Goal: Transaction & Acquisition: Purchase product/service

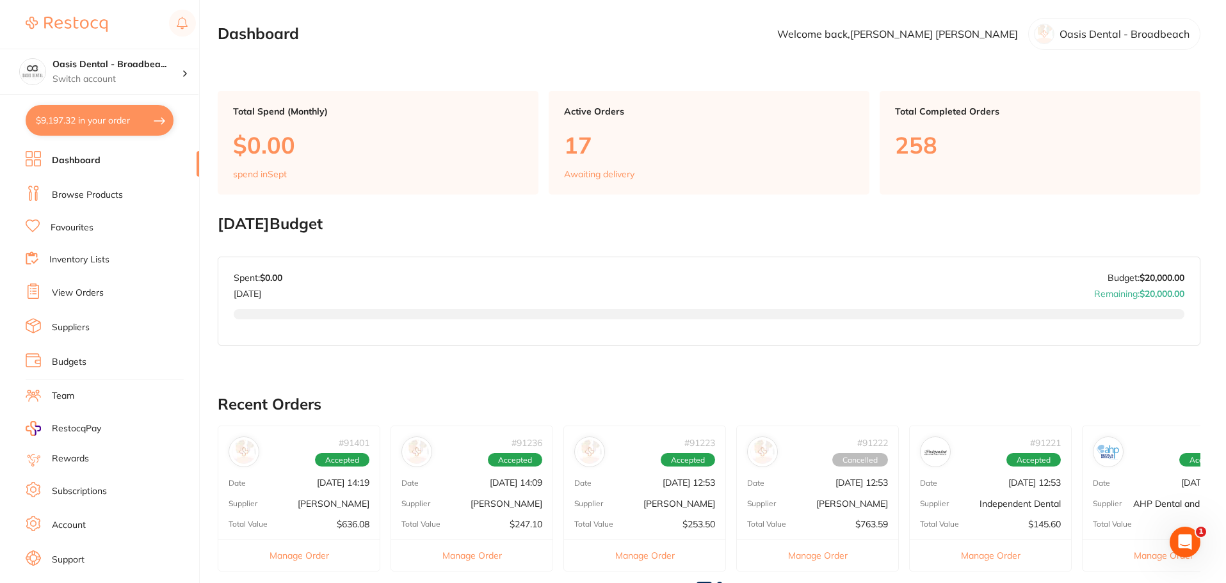
click at [79, 122] on button "$9,197.32 in your order" at bounding box center [100, 120] width 148 height 31
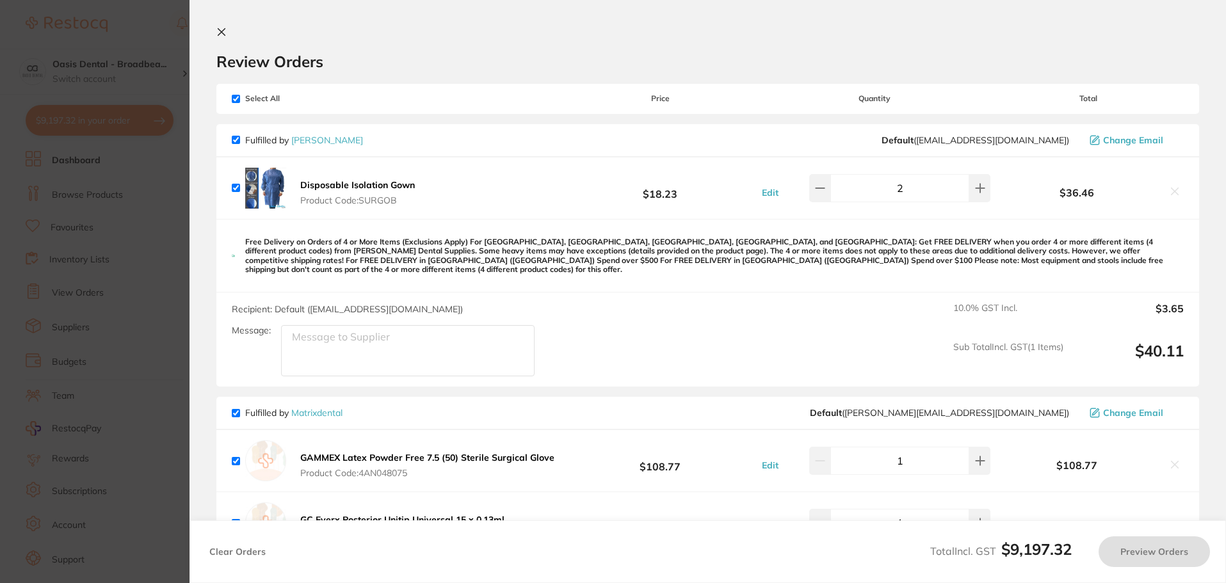
checkbox input "true"
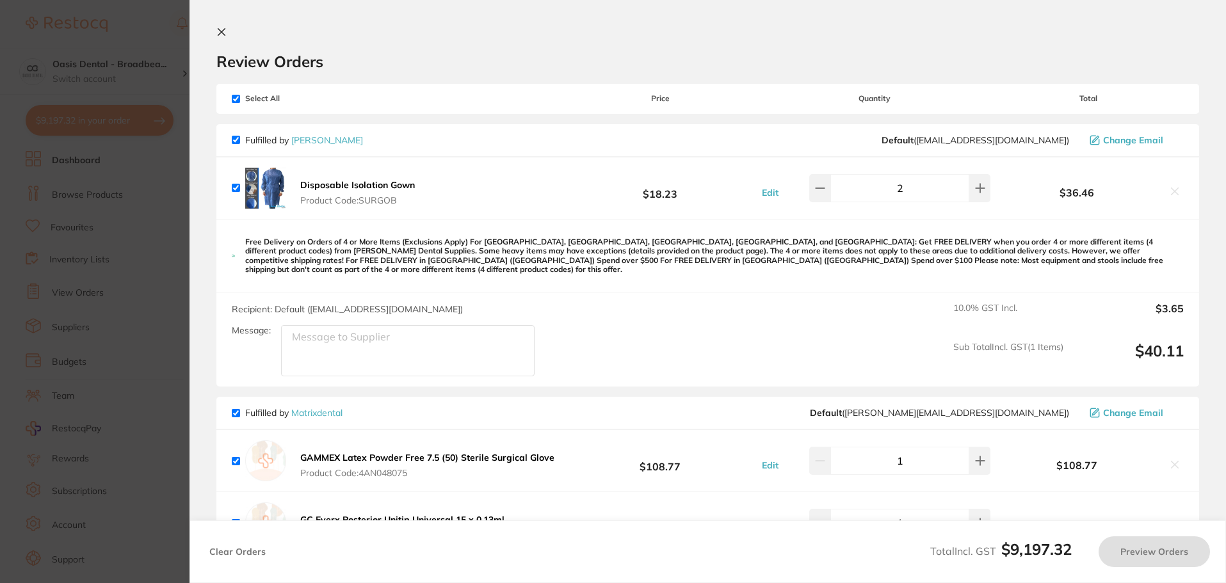
checkbox input "true"
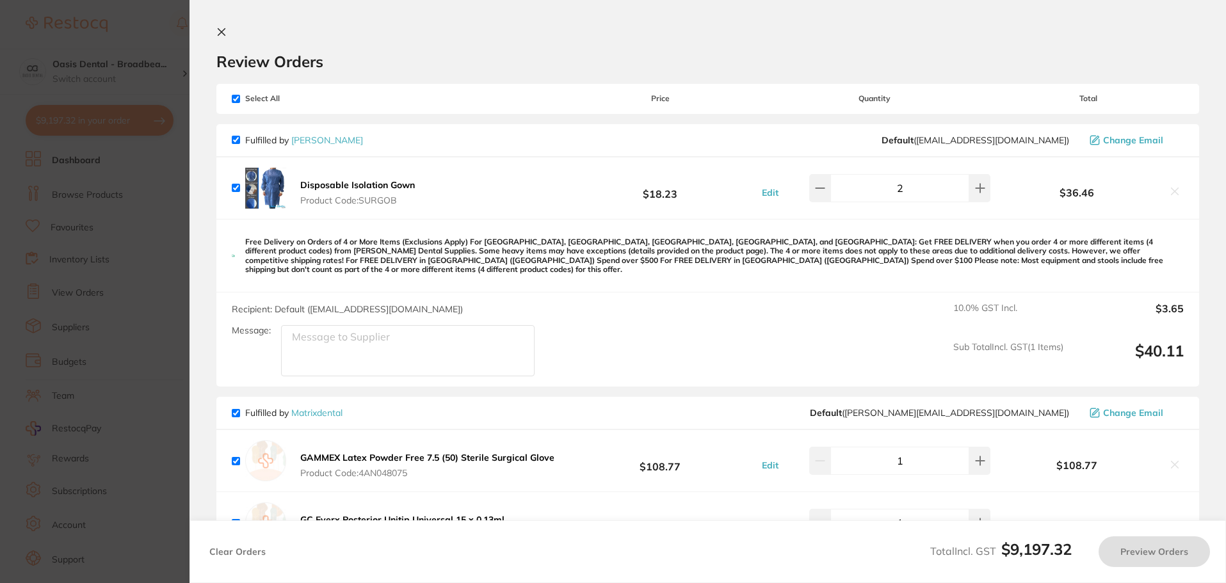
checkbox input "true"
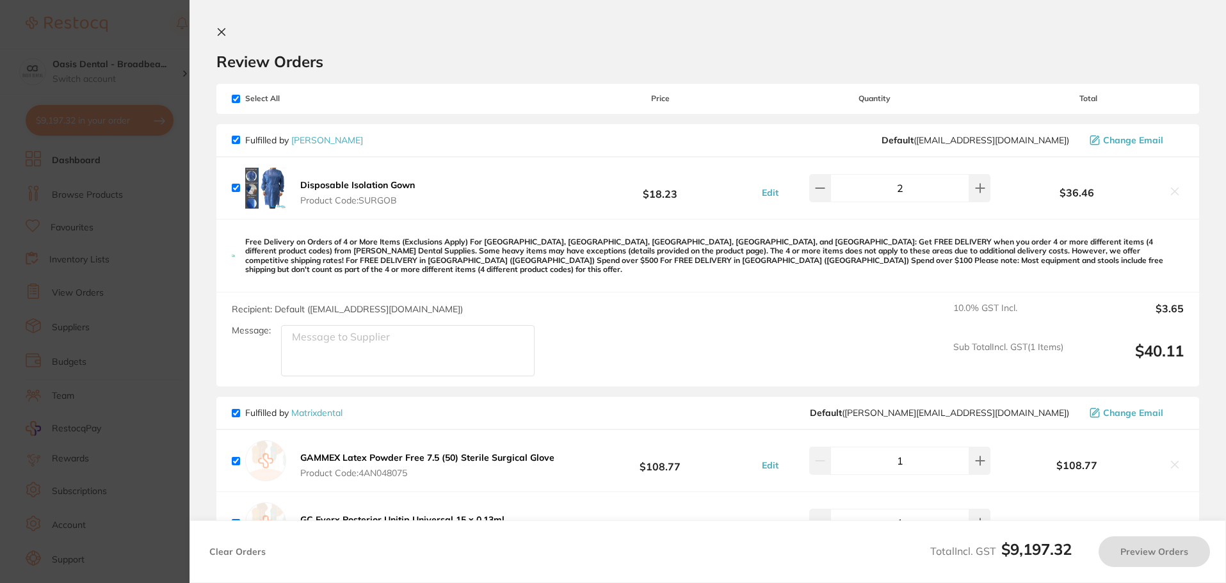
checkbox input "true"
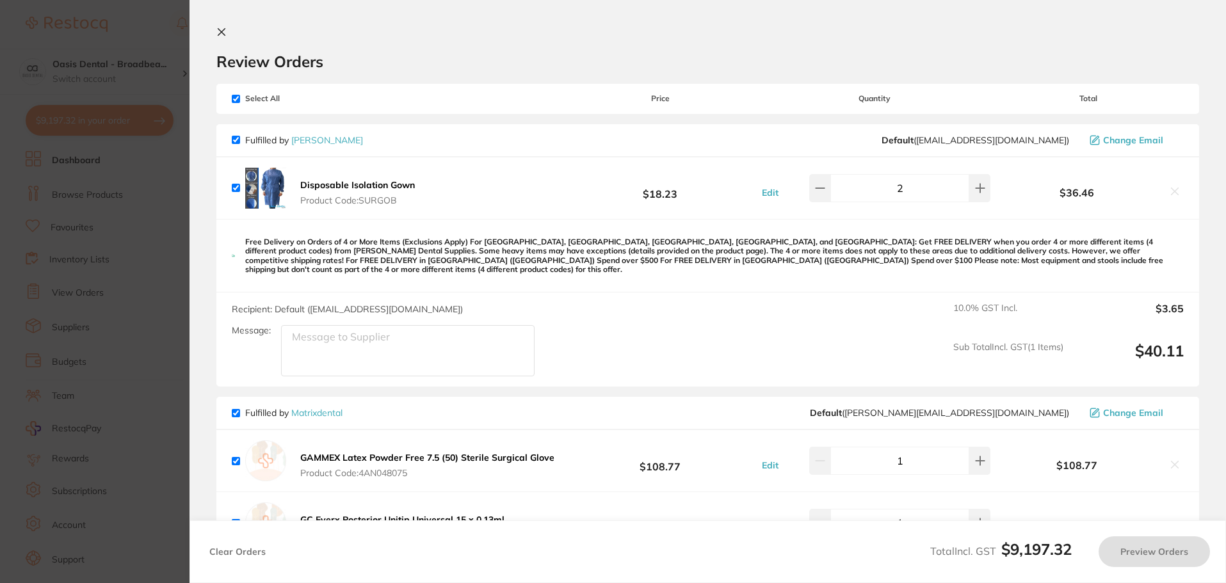
checkbox input "true"
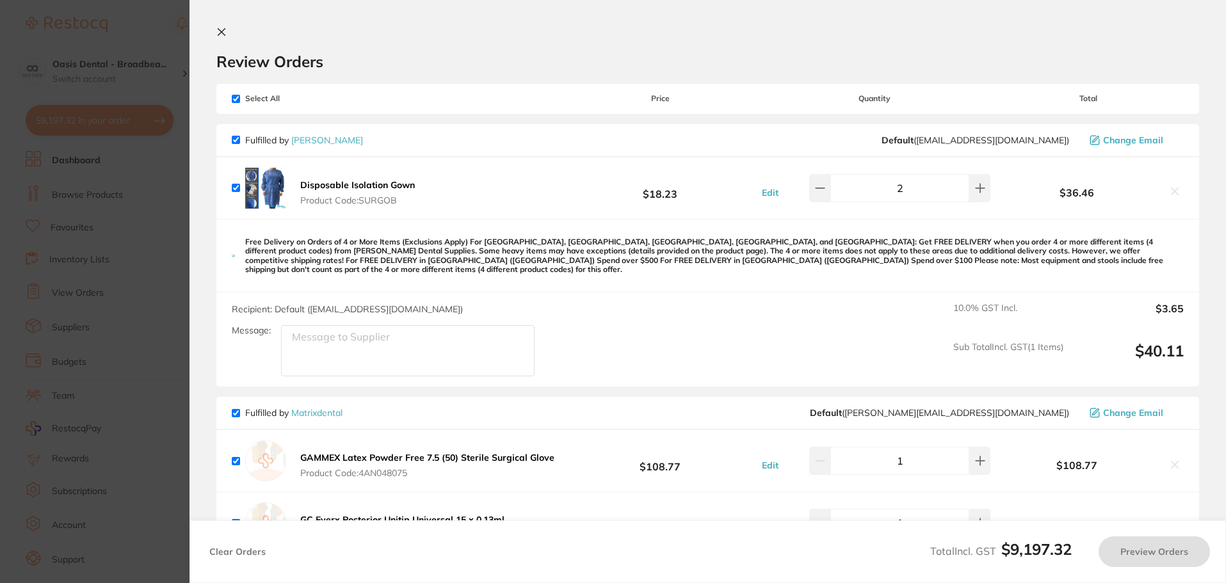
checkbox input "true"
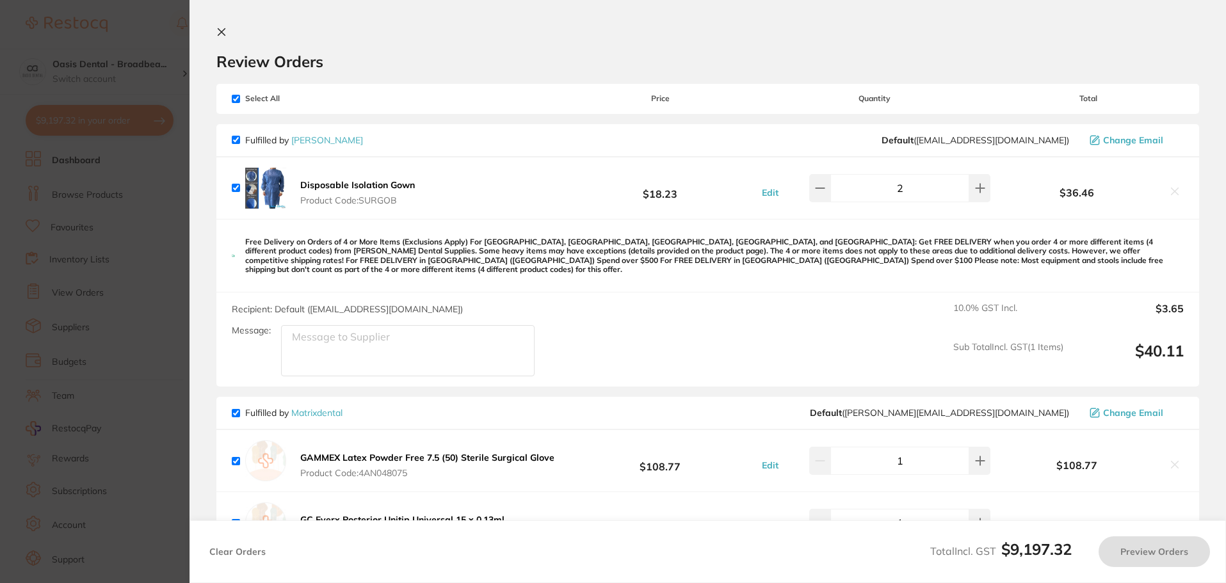
checkbox input "true"
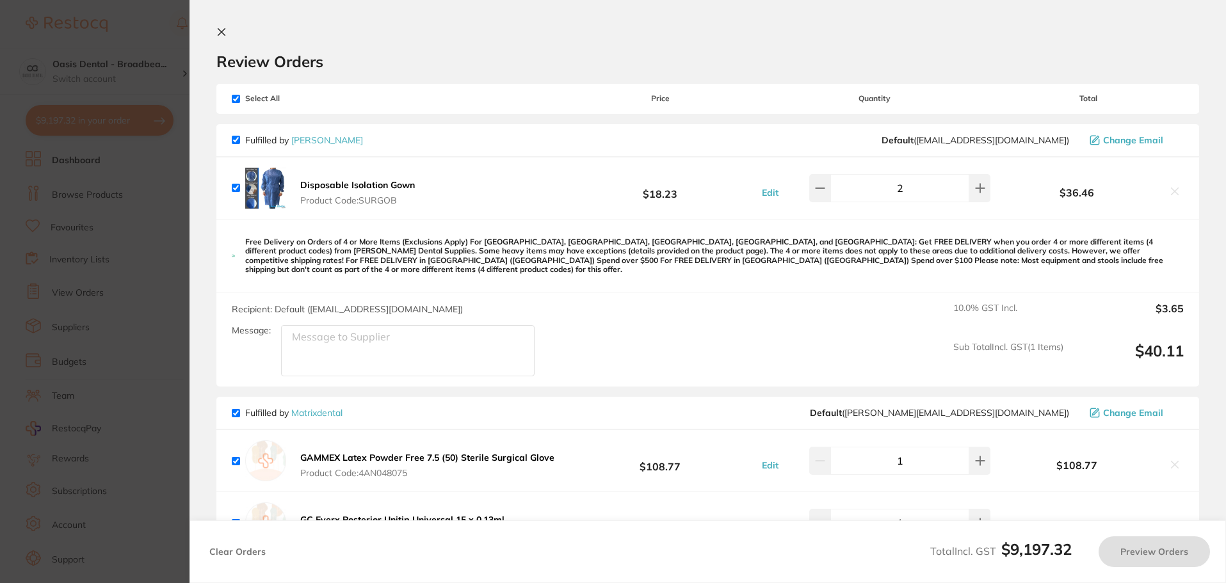
checkbox input "true"
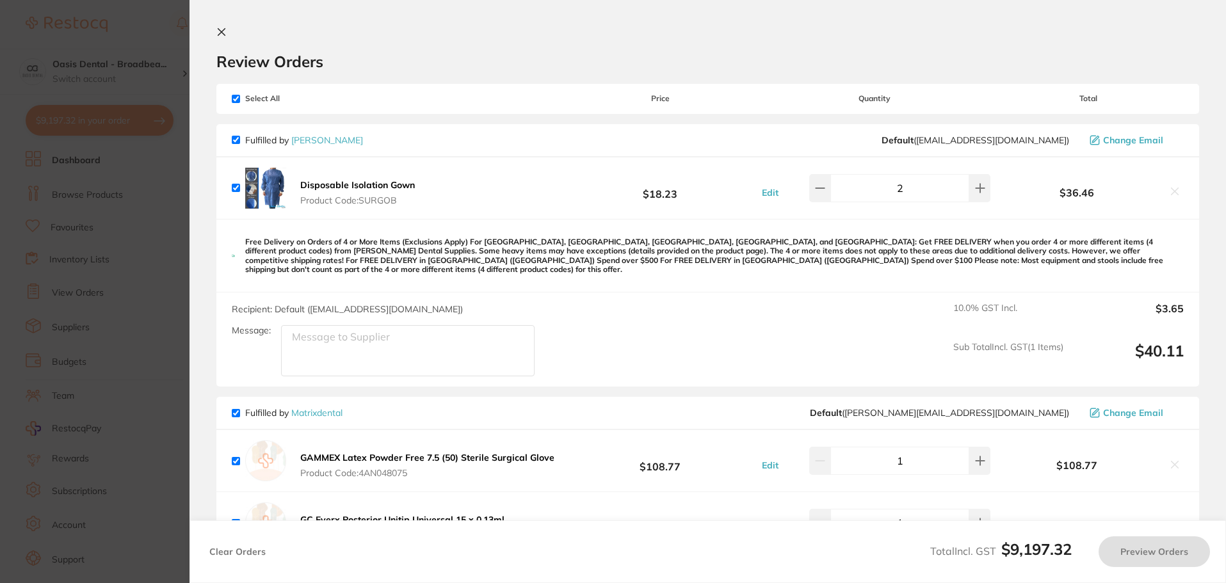
checkbox input "true"
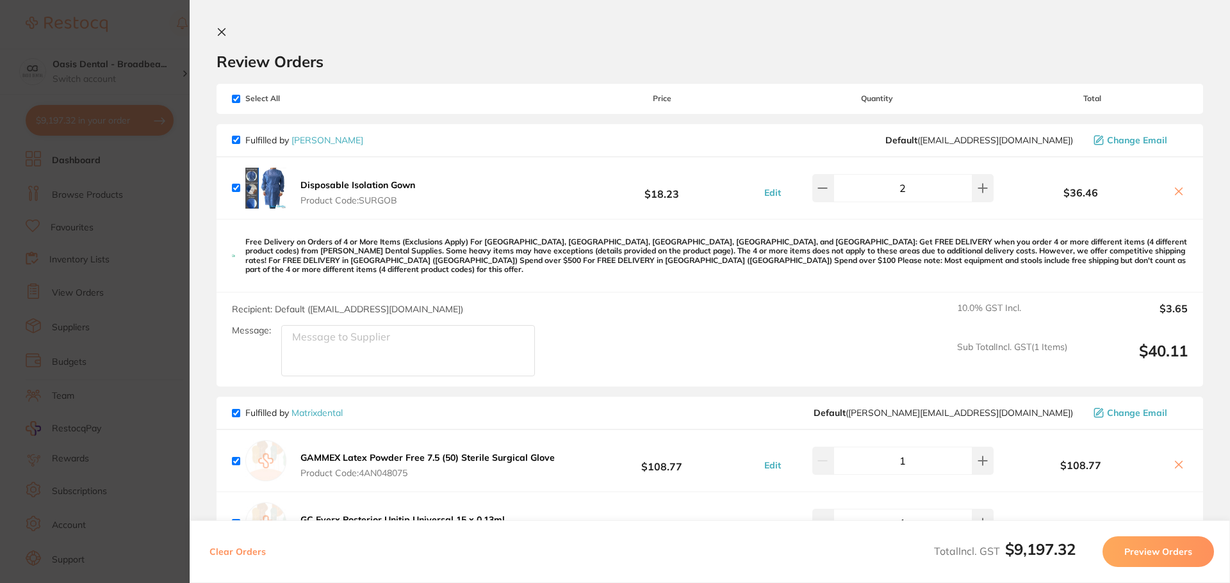
click at [510, 28] on div "Review Orders" at bounding box center [709, 49] width 986 height 44
click at [223, 33] on icon at bounding box center [221, 32] width 7 height 7
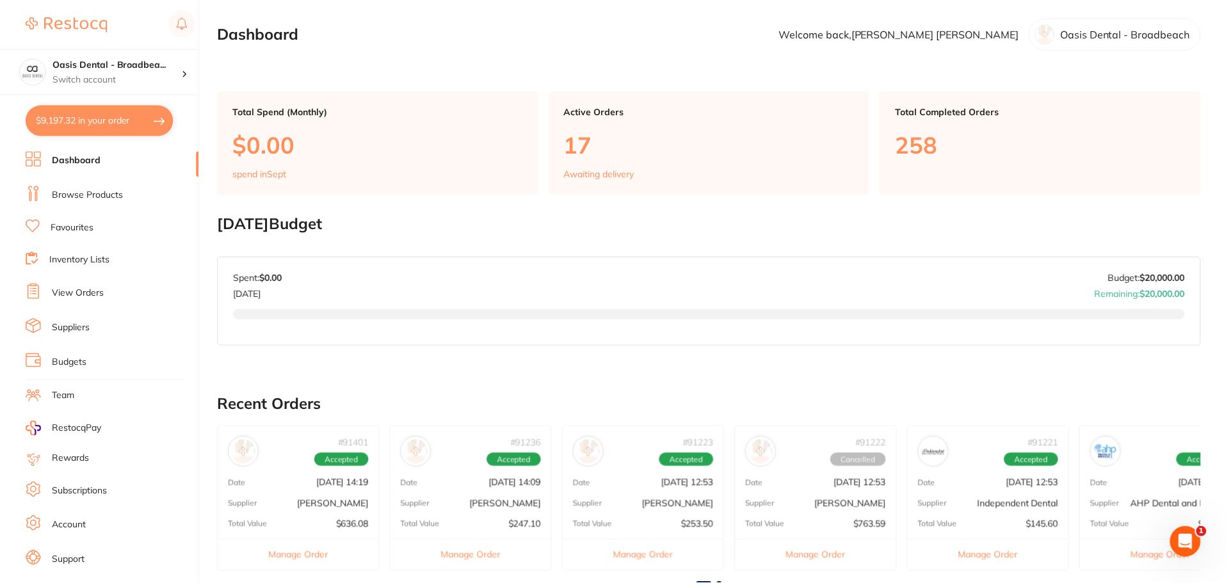
scroll to position [1, 0]
click at [108, 190] on link "Browse Products" at bounding box center [87, 195] width 71 height 13
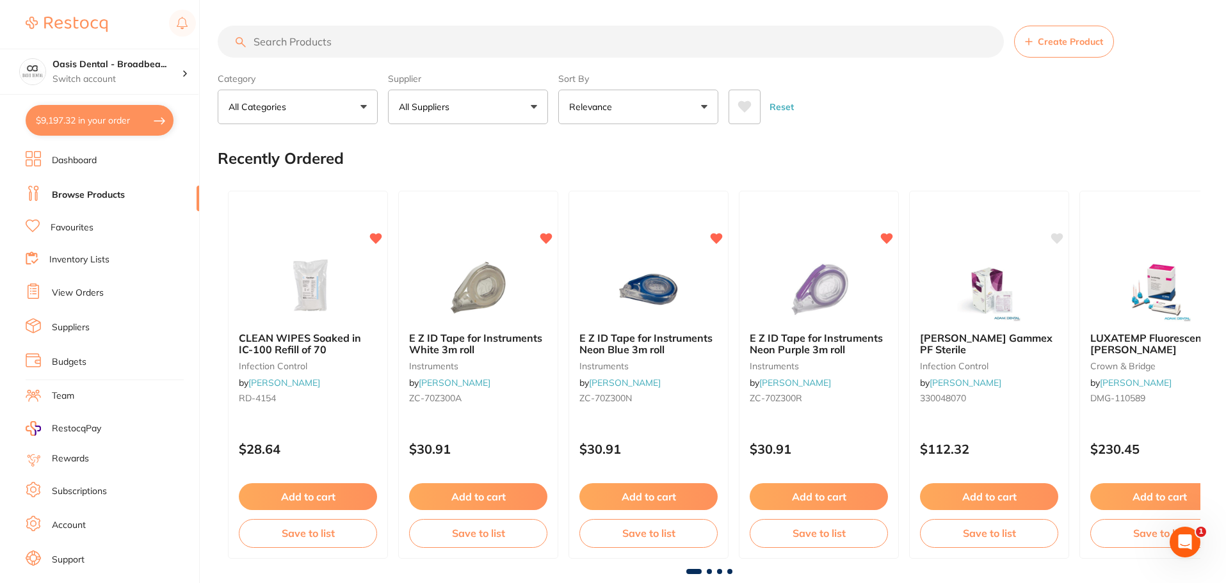
click at [384, 45] on input "search" at bounding box center [611, 42] width 786 height 32
click at [1005, 305] on img at bounding box center [989, 289] width 84 height 65
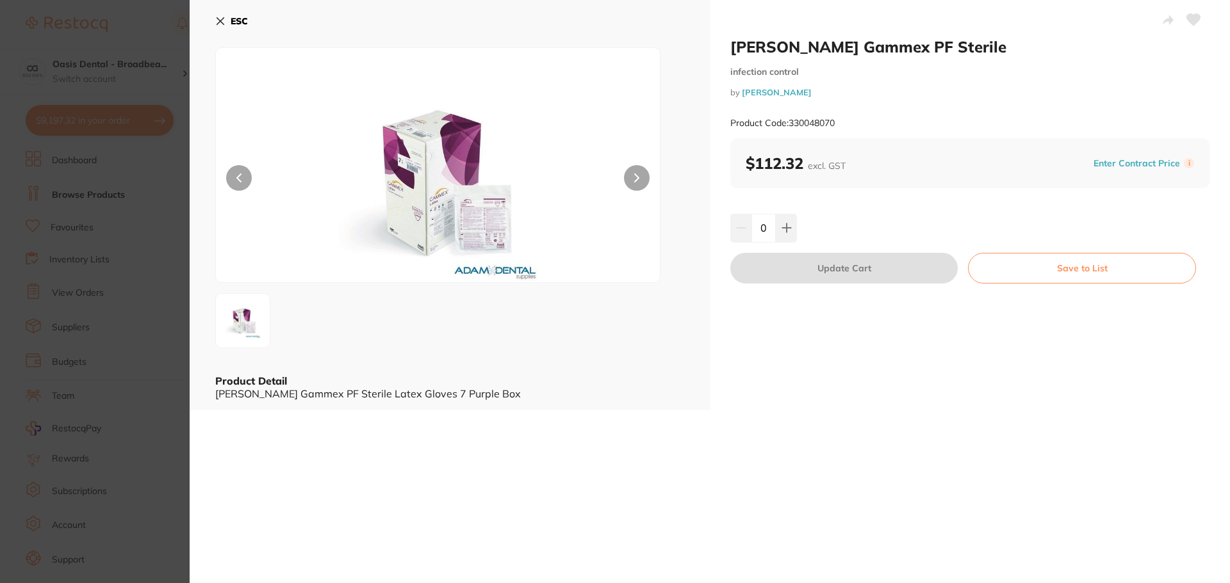
click at [923, 47] on h2 "[PERSON_NAME] Gammex PF Sterile" at bounding box center [969, 46] width 479 height 19
drag, startPoint x: 918, startPoint y: 51, endPoint x: 728, endPoint y: 47, distance: 189.6
click at [730, 47] on h2 "[PERSON_NAME] Gammex PF Sterile" at bounding box center [969, 46] width 479 height 19
copy h2 "[PERSON_NAME] Gammex PF Sterile"
click at [215, 20] on div "ESC Product Detail [PERSON_NAME] Gammex PF Sterile Latex Gloves 7 Purple Box" at bounding box center [450, 205] width 520 height 410
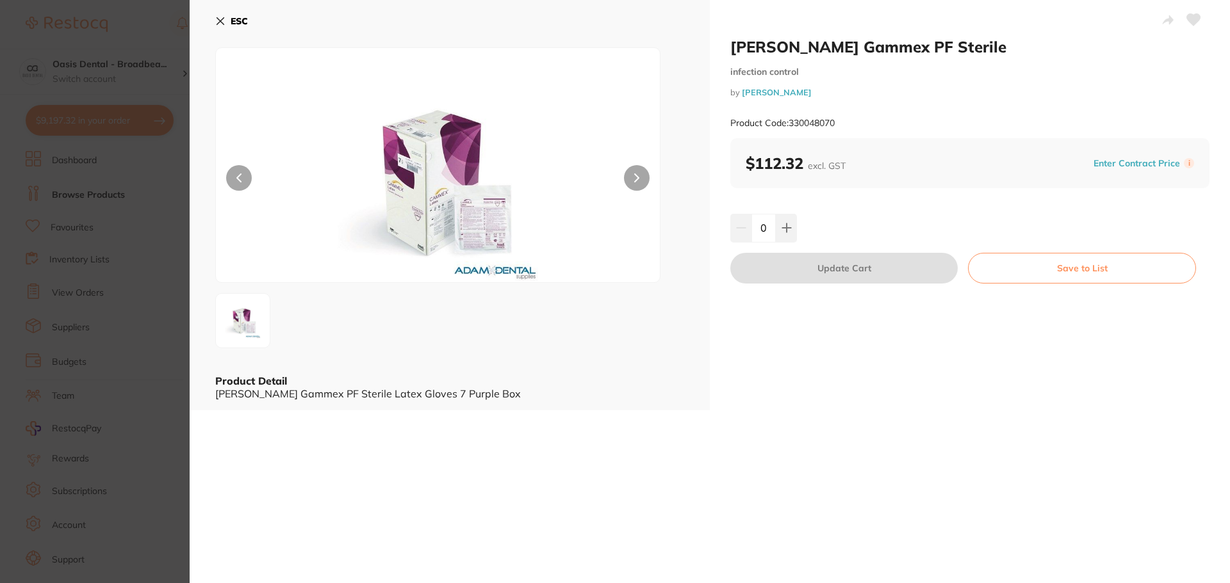
click at [220, 19] on icon at bounding box center [220, 21] width 10 height 10
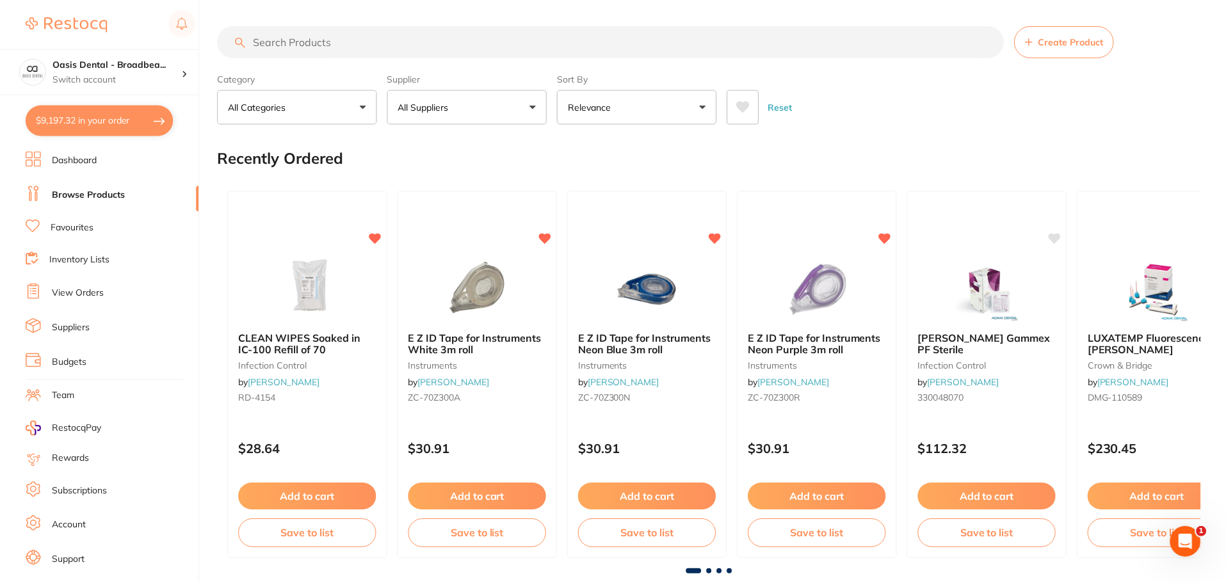
scroll to position [1, 0]
click at [97, 191] on link "Browse Products" at bounding box center [88, 195] width 73 height 13
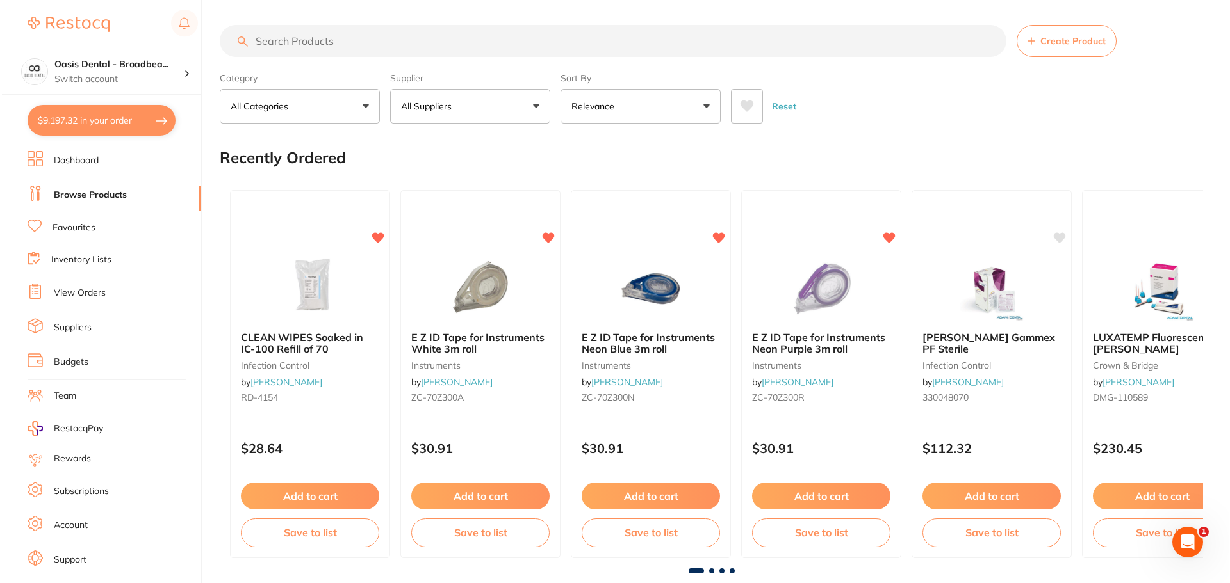
scroll to position [0, 0]
click at [311, 38] on input "search" at bounding box center [611, 42] width 786 height 32
paste input "[PERSON_NAME] Gammex PF Sterile"
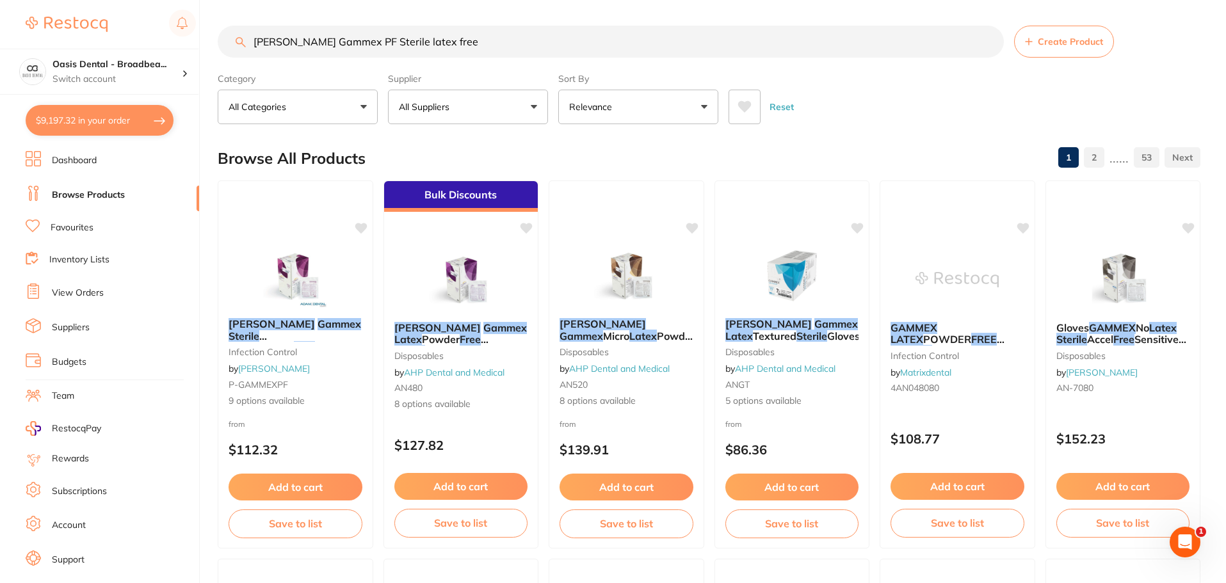
type input "[PERSON_NAME] Gammex PF Sterile latex free"
click at [96, 114] on button "$9,197.32 in your order" at bounding box center [100, 120] width 148 height 31
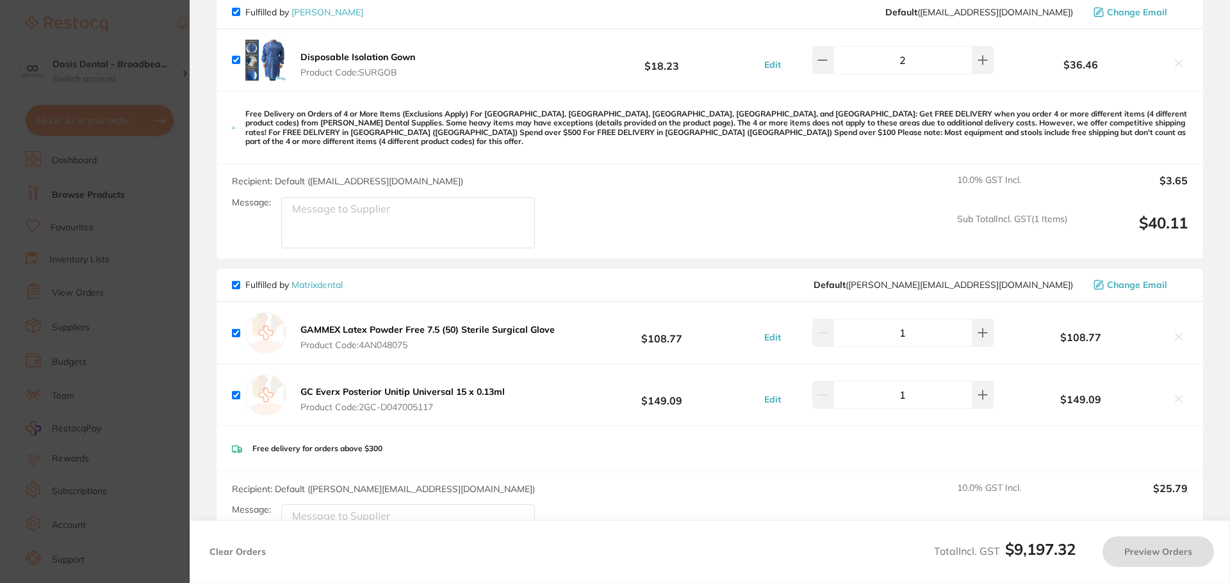
scroll to position [256, 0]
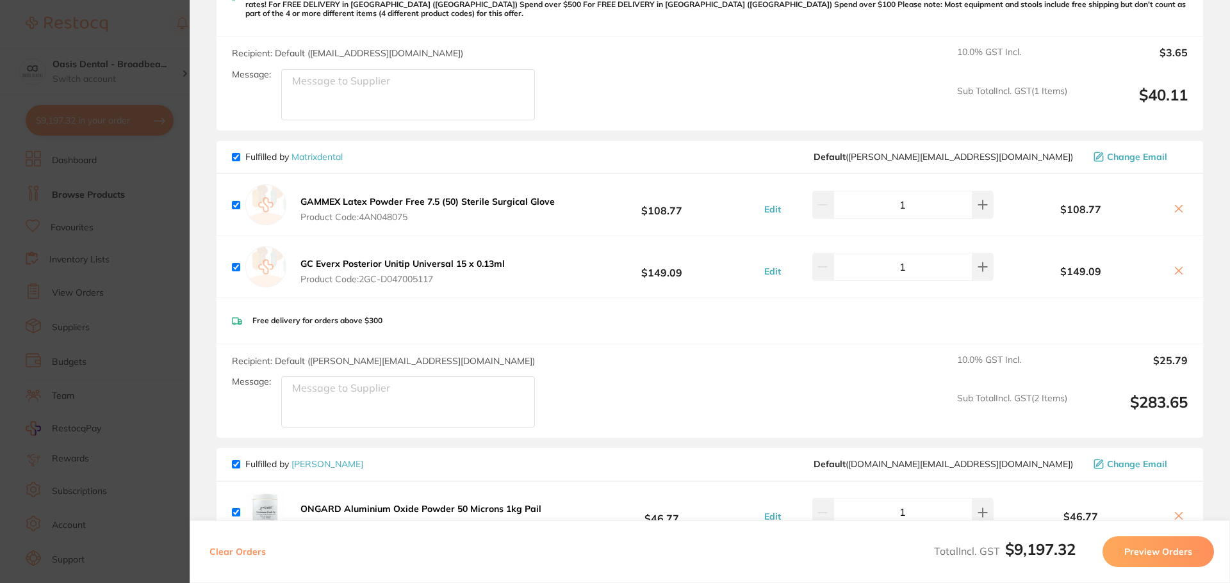
click at [131, 170] on section "Update RRP Set your pre negotiated price for this item. Item Agreed RRP (excl. …" at bounding box center [615, 291] width 1230 height 583
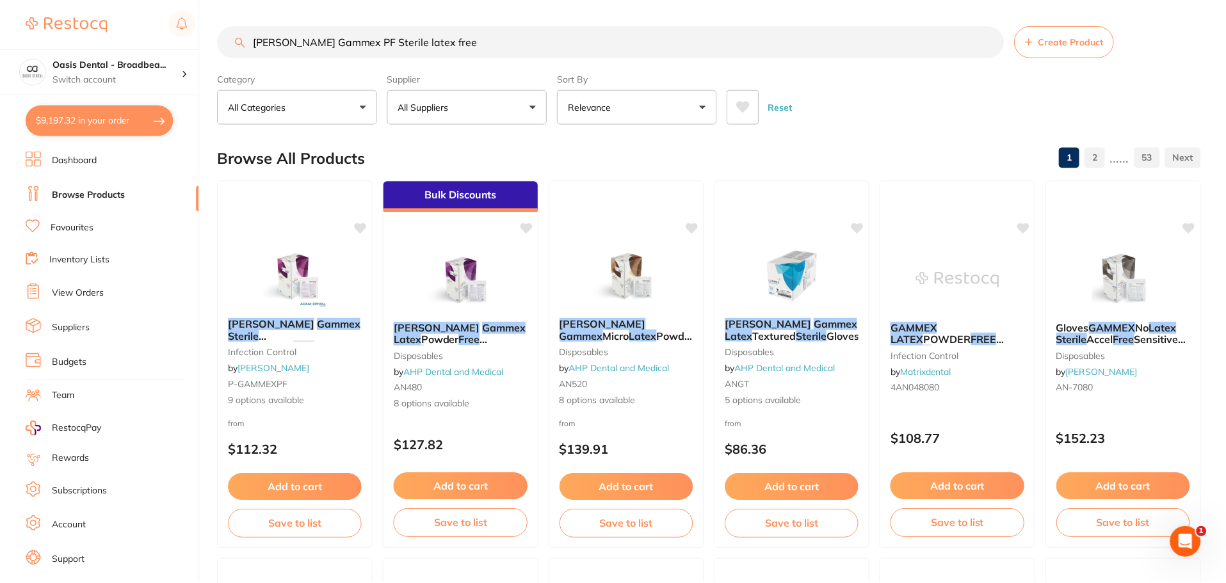
scroll to position [1, 0]
click at [535, 106] on button "All Suppliers" at bounding box center [468, 106] width 160 height 35
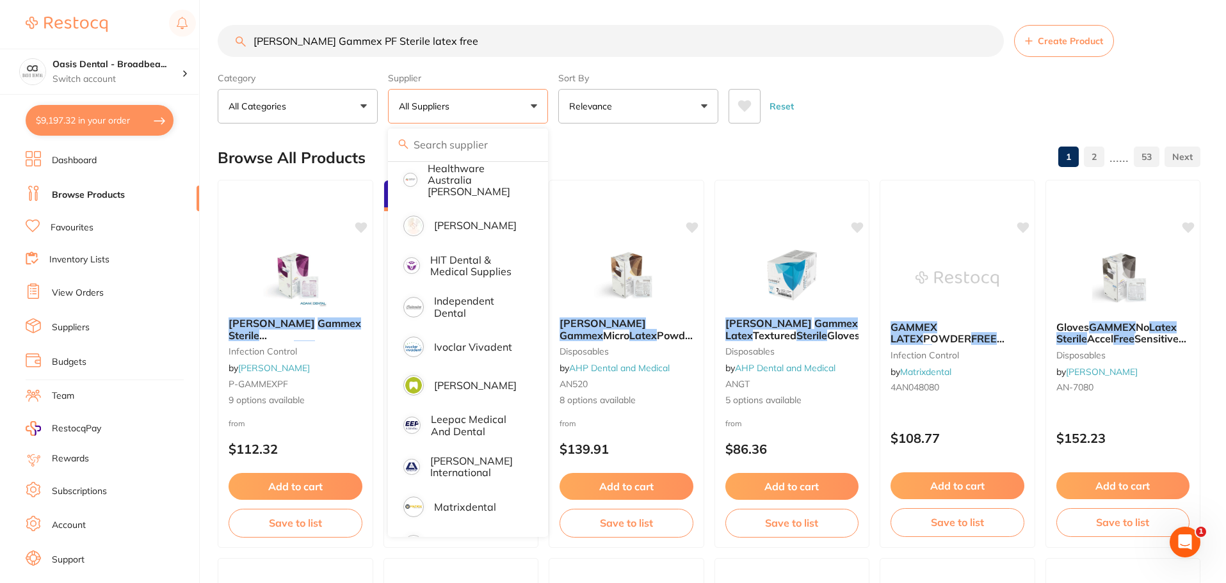
scroll to position [576, 0]
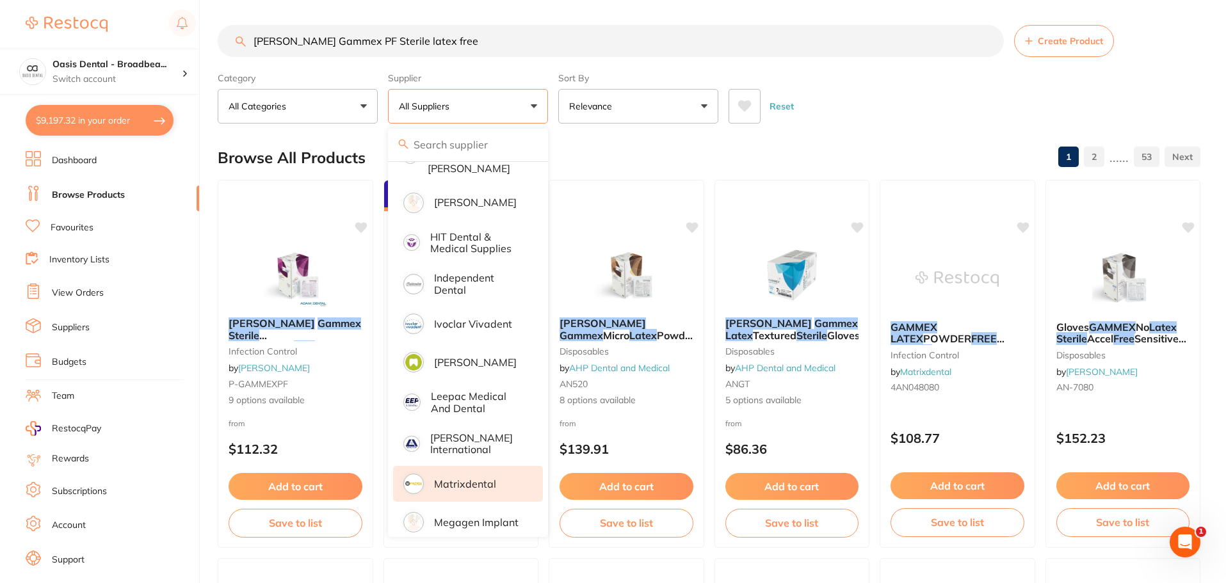
click at [464, 478] on p "Matrixdental" at bounding box center [465, 484] width 62 height 12
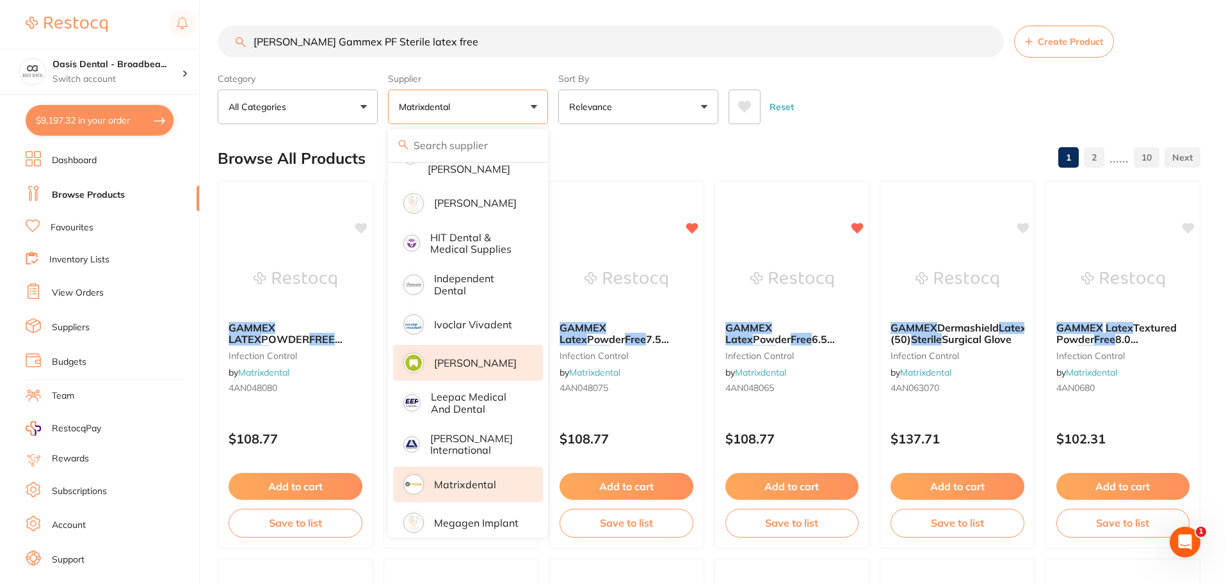
scroll to position [192, 0]
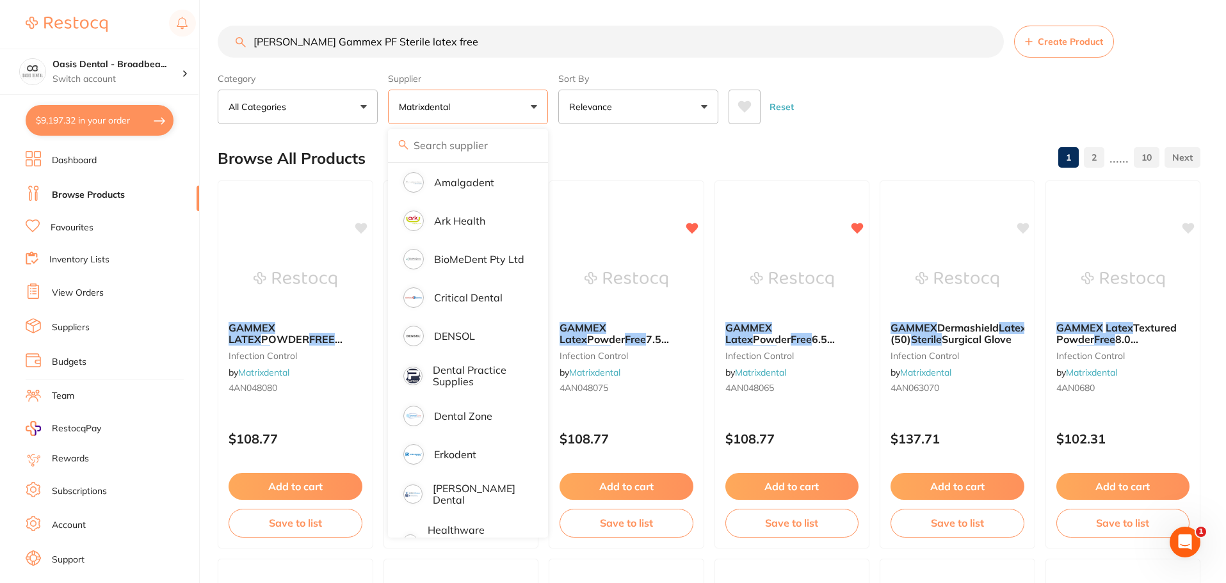
click at [539, 105] on button "Matrixdental" at bounding box center [468, 107] width 160 height 35
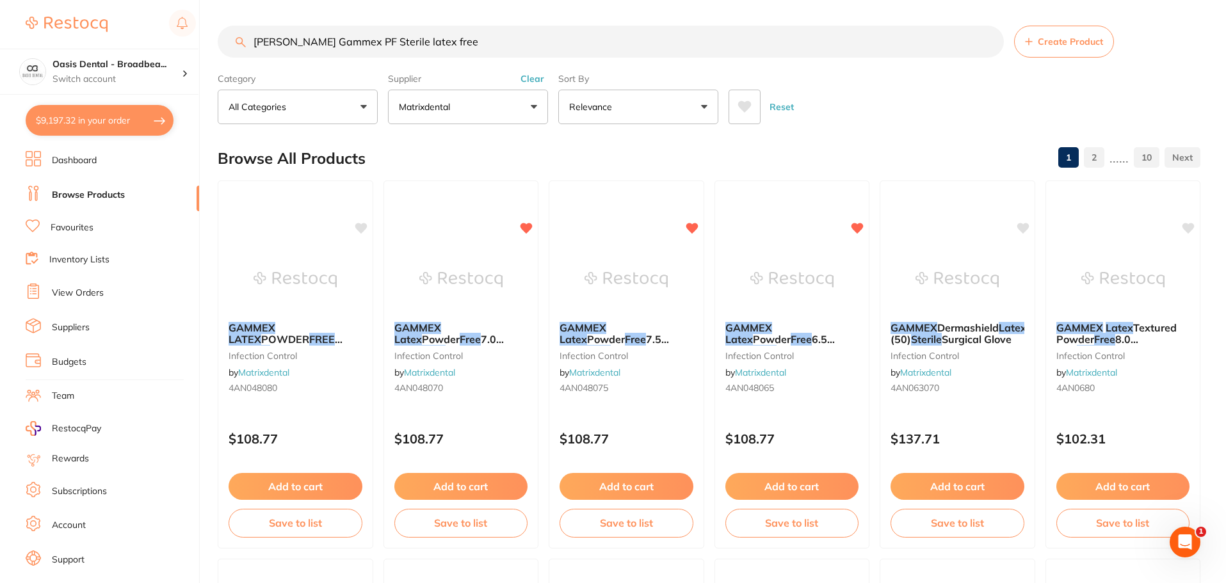
click at [539, 104] on button "Matrixdental" at bounding box center [468, 107] width 160 height 35
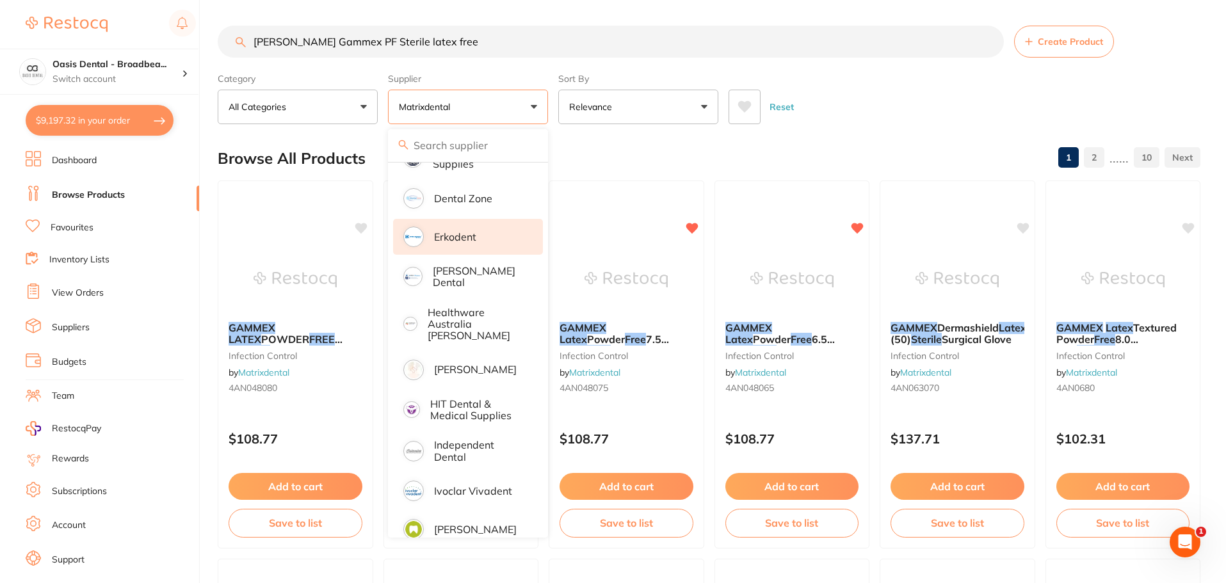
scroll to position [448, 0]
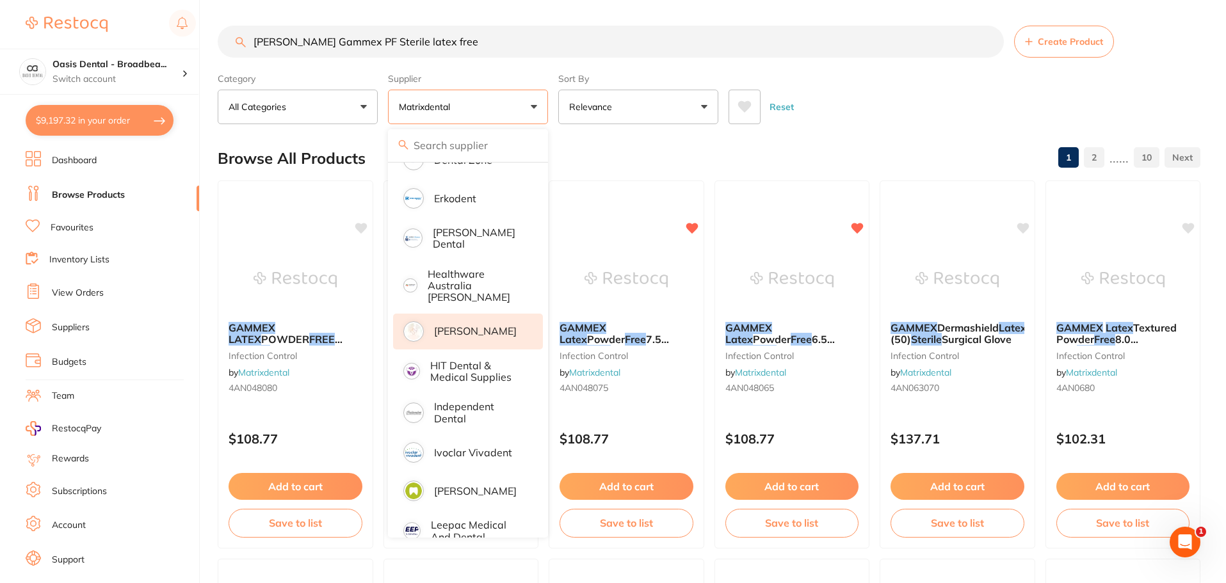
click at [494, 325] on p "[PERSON_NAME]" at bounding box center [475, 331] width 83 height 12
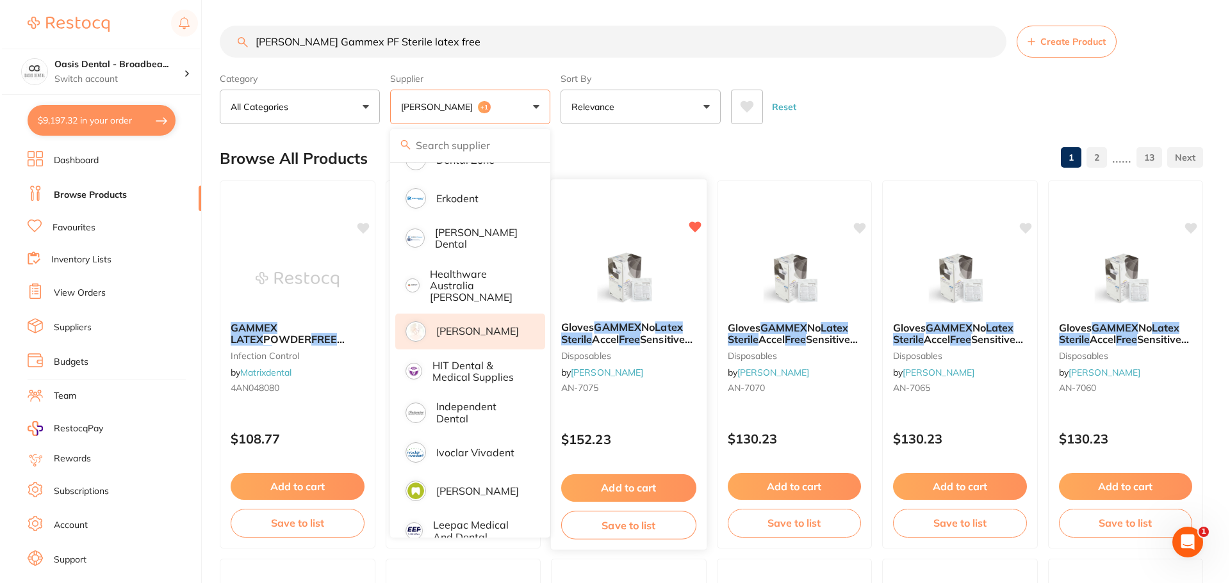
scroll to position [0, 0]
click at [1136, 325] on em "GAMMEX" at bounding box center [1112, 327] width 47 height 13
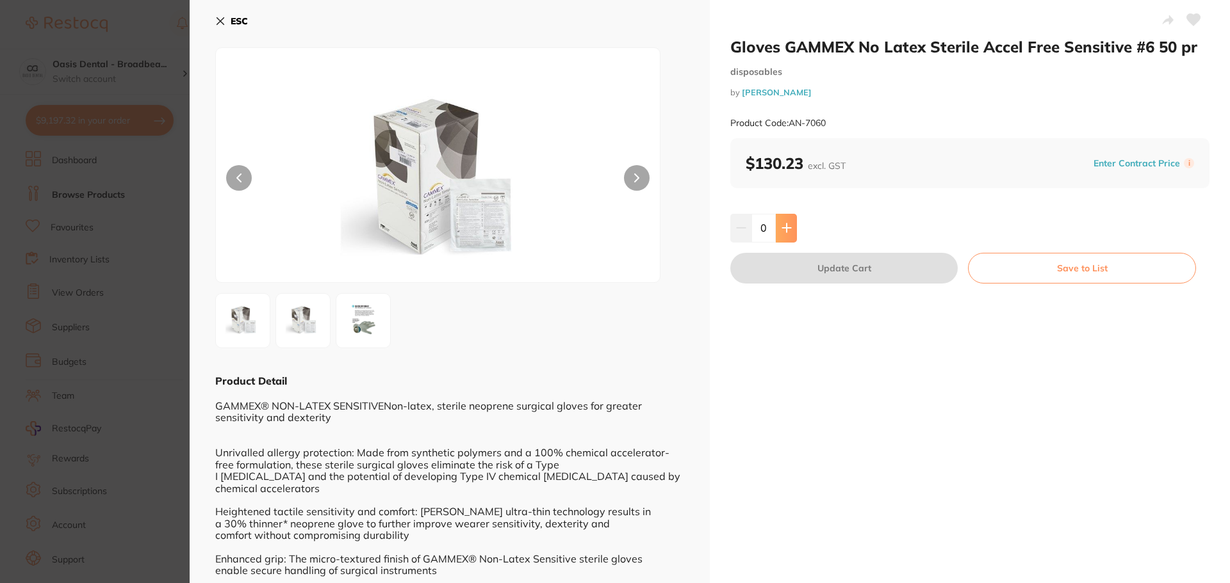
click at [790, 227] on button at bounding box center [786, 228] width 21 height 28
type input "1"
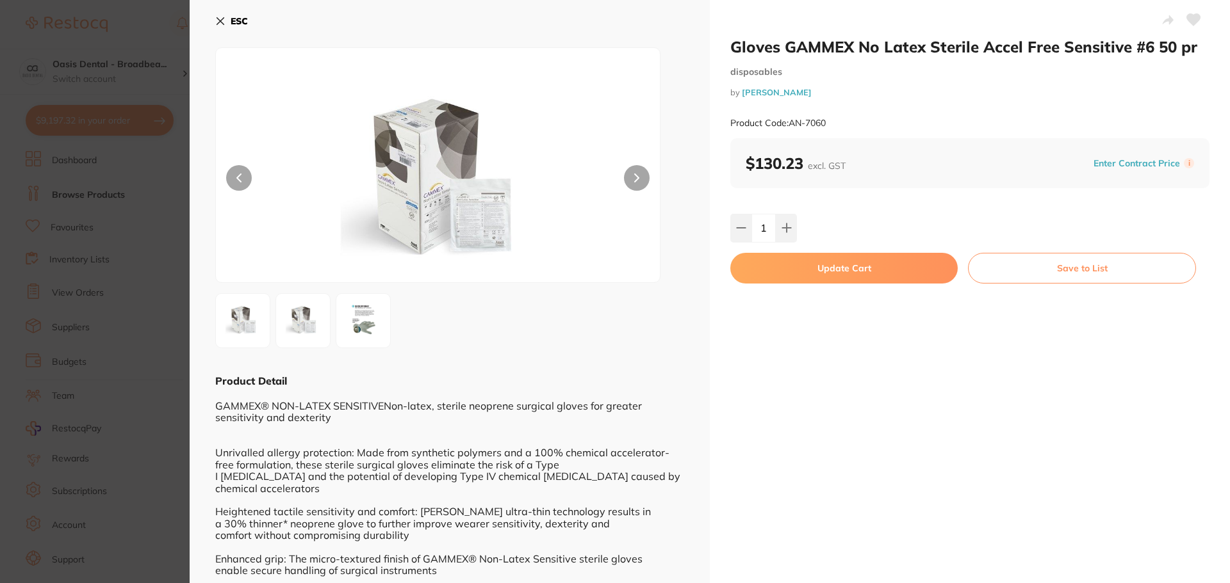
click at [865, 264] on button "Update Cart" at bounding box center [843, 268] width 227 height 31
checkbox input "false"
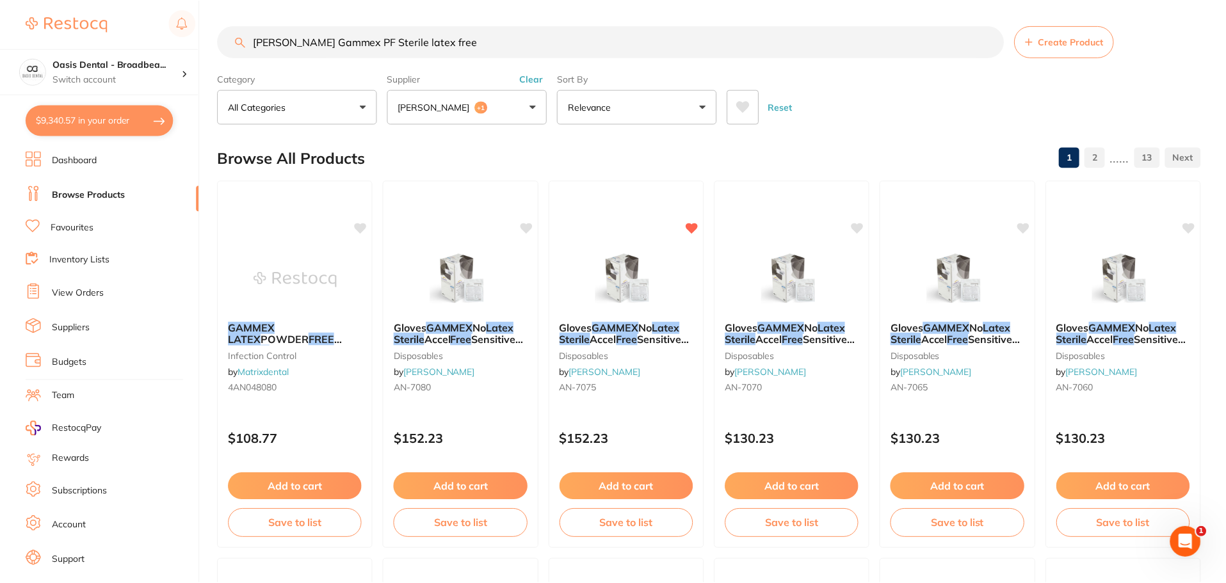
scroll to position [4, 0]
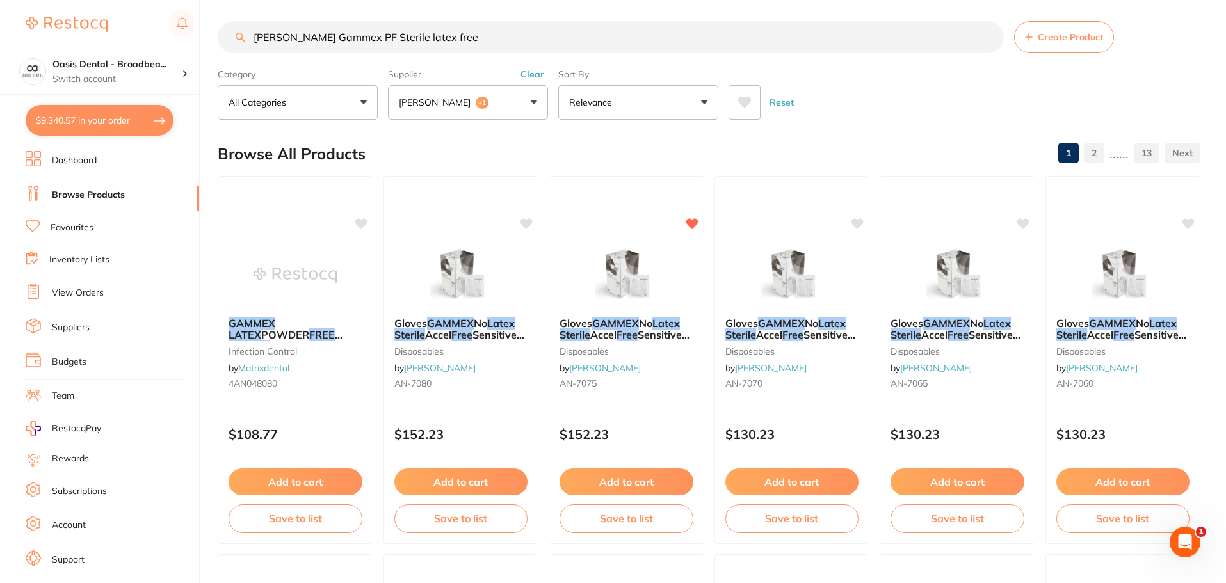
click at [467, 47] on input "[PERSON_NAME] Gammex PF Sterile latex free" at bounding box center [611, 37] width 786 height 32
drag, startPoint x: 475, startPoint y: 41, endPoint x: 246, endPoint y: 31, distance: 228.8
click at [246, 31] on input "[PERSON_NAME] Gammex PF Sterile latex free" at bounding box center [611, 37] width 786 height 32
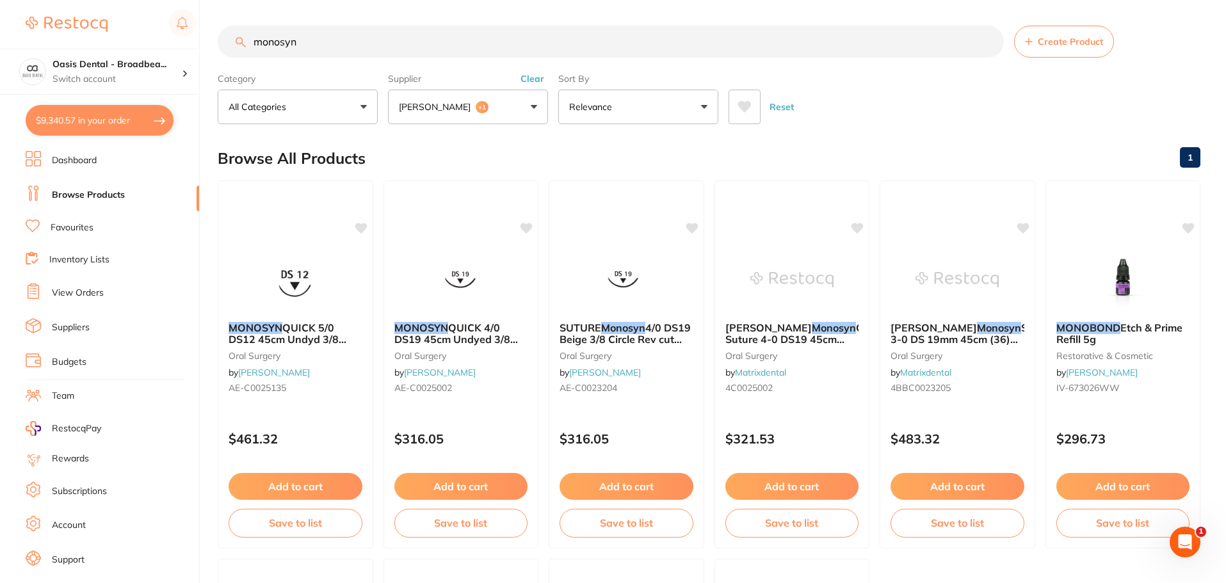
scroll to position [0, 0]
type input "monosyn"
